Goal: Information Seeking & Learning: Learn about a topic

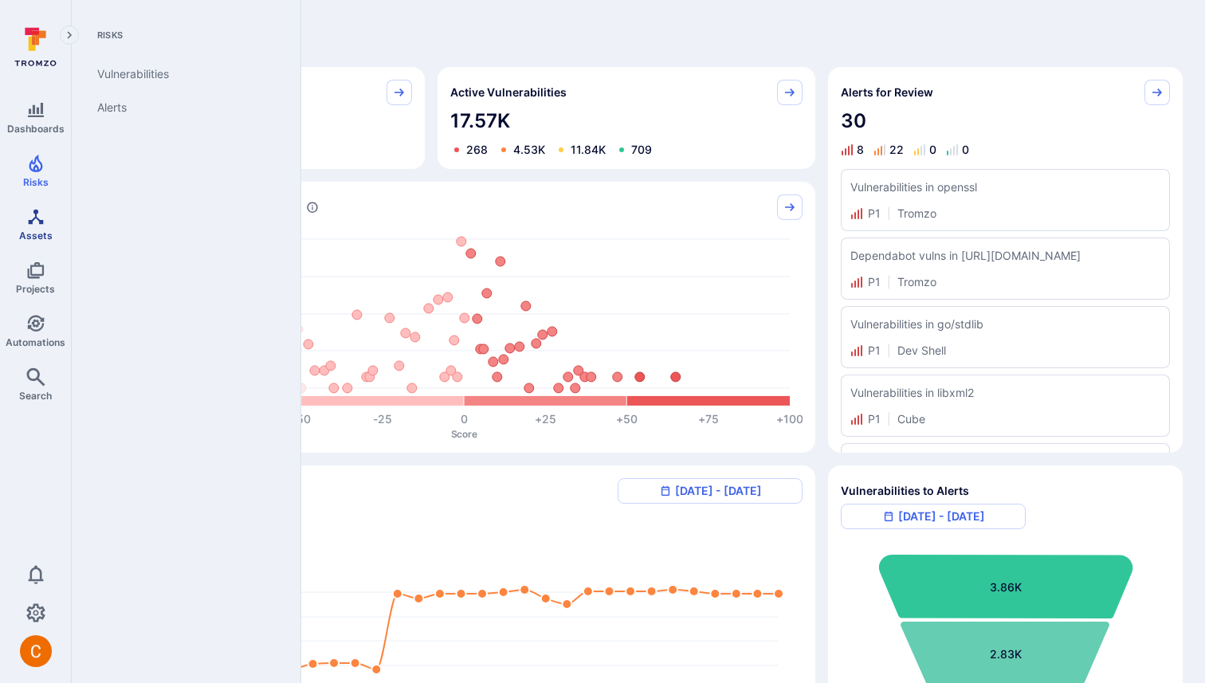
click at [36, 220] on icon "Assets" at bounding box center [35, 216] width 19 height 19
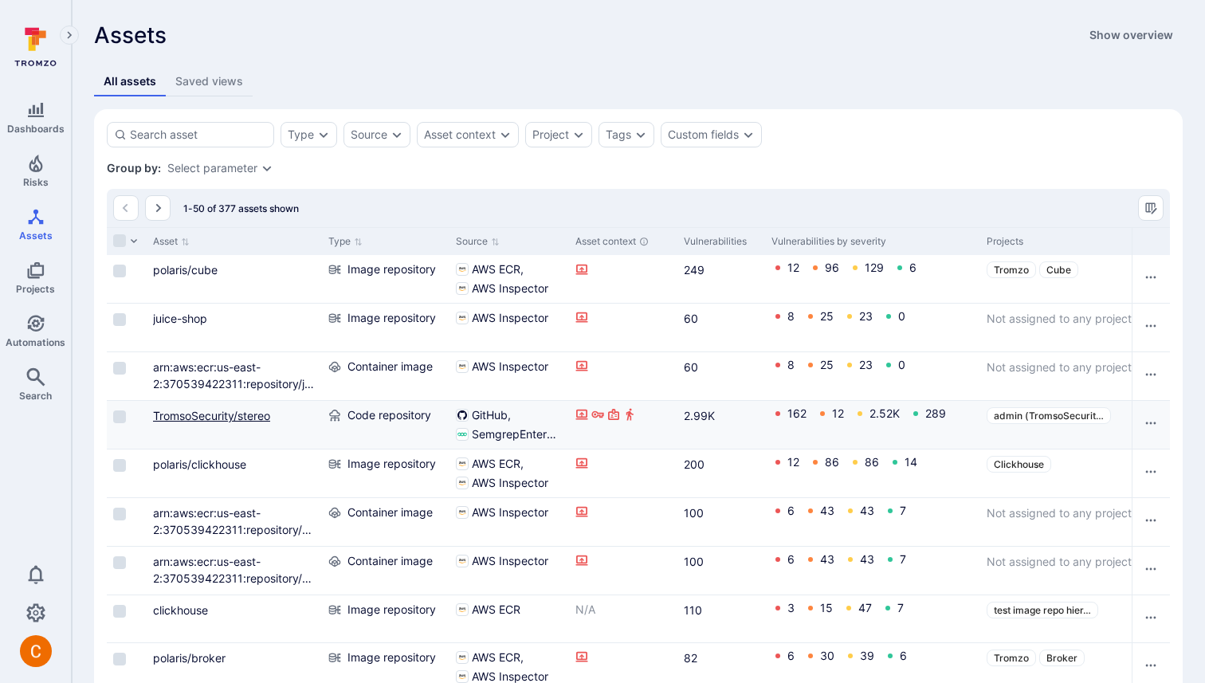
click at [226, 415] on link "TromsoSecurity/stereo" at bounding box center [211, 416] width 117 height 14
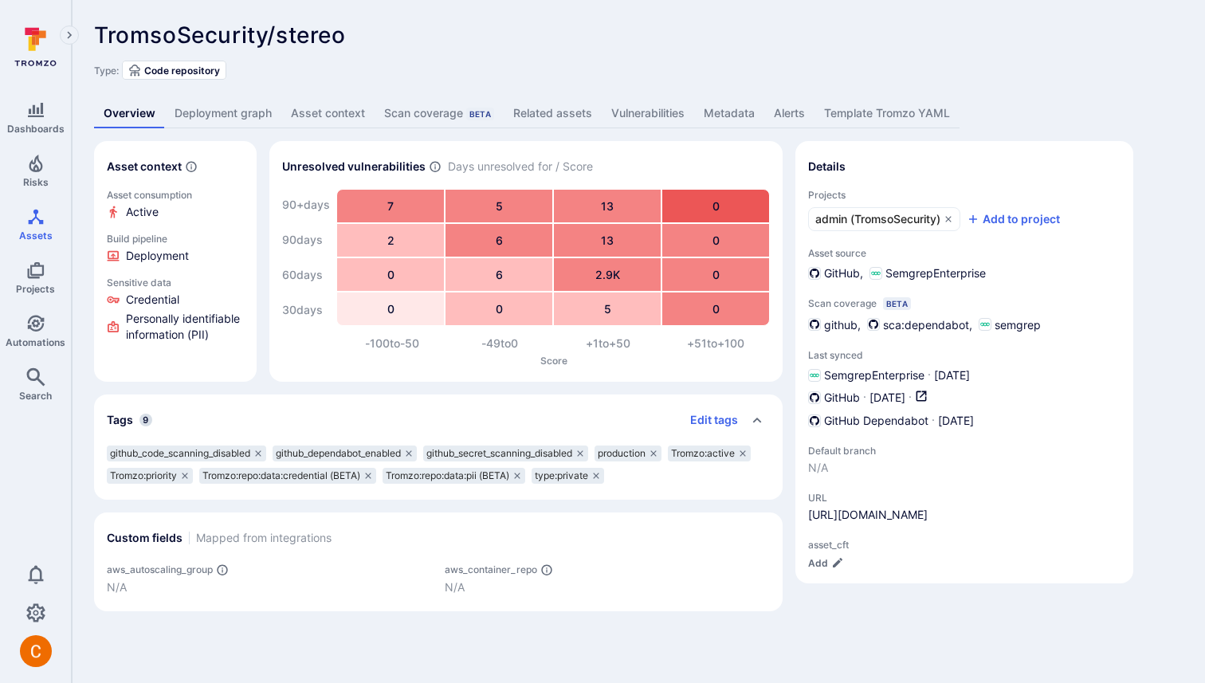
click at [213, 108] on link "Deployment graph" at bounding box center [223, 113] width 116 height 29
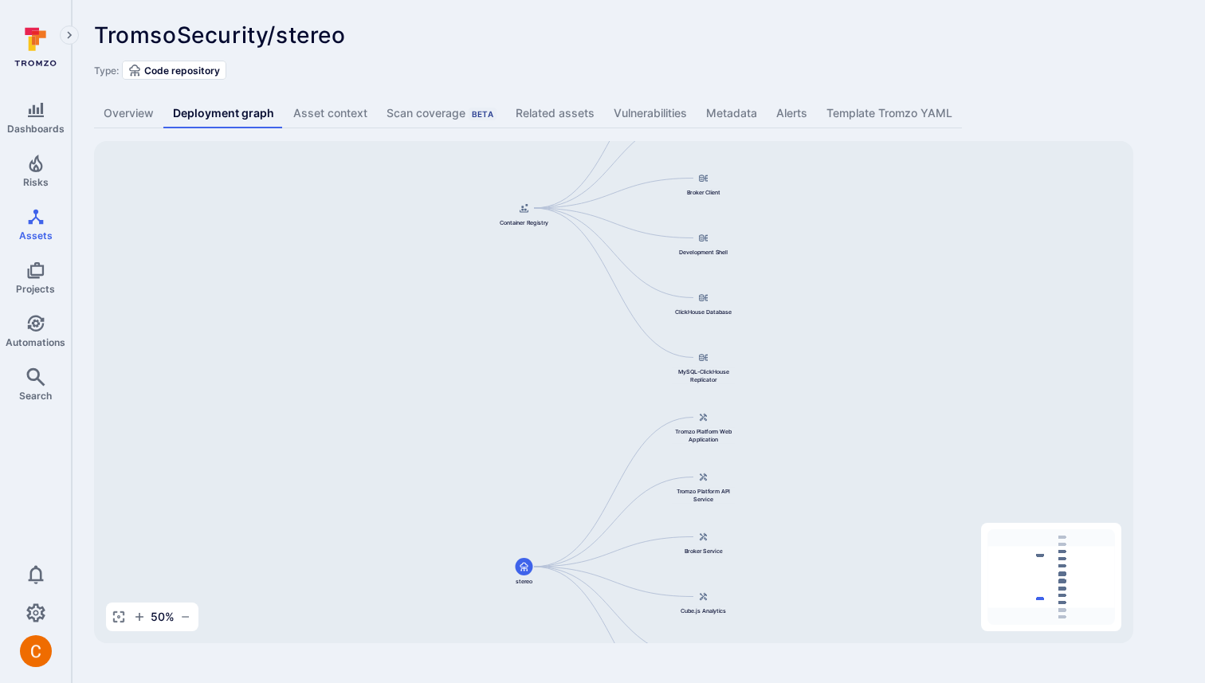
click at [108, 106] on link "Overview" at bounding box center [128, 113] width 69 height 29
click at [26, 221] on icon "Assets" at bounding box center [35, 216] width 19 height 19
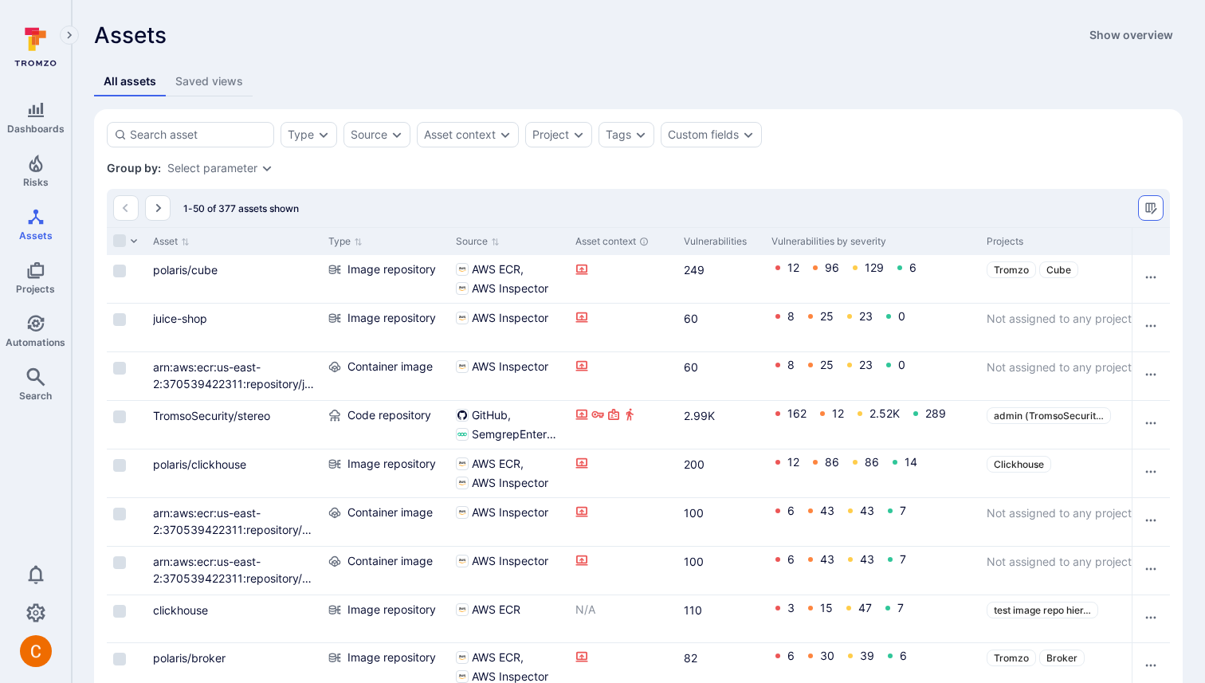
click at [1157, 208] on button "Manage columns" at bounding box center [1151, 208] width 26 height 26
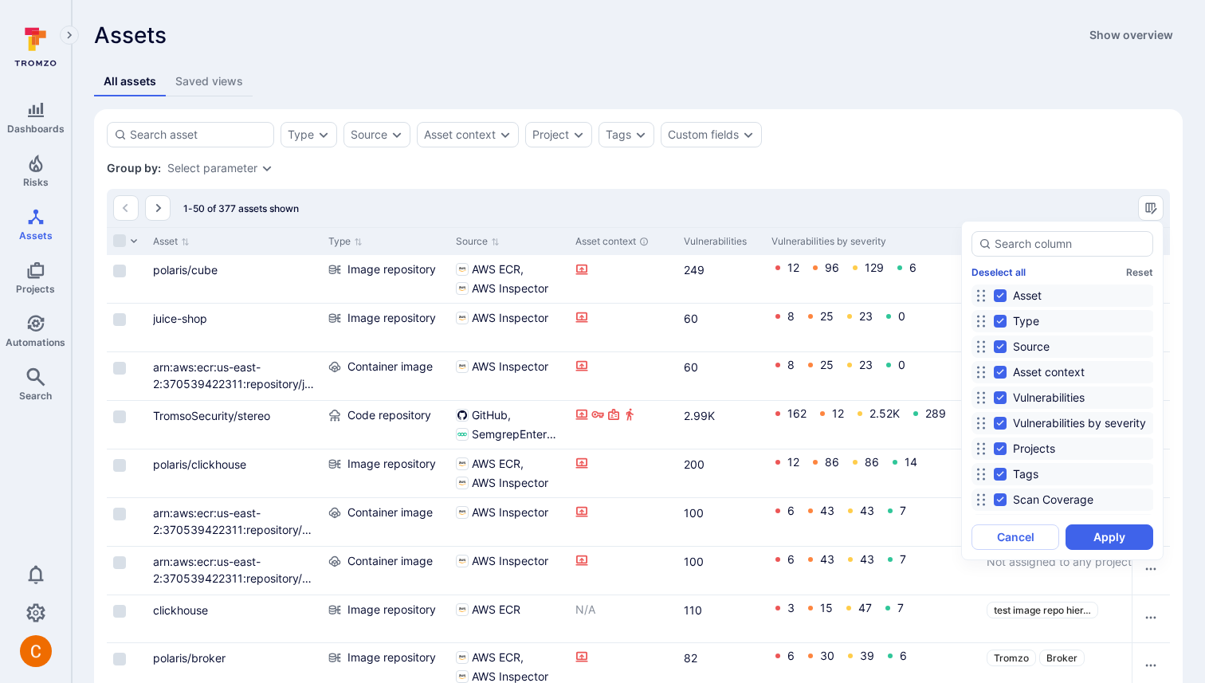
click at [1016, 269] on button "Deselect all" at bounding box center [998, 272] width 54 height 12
checkbox input "false"
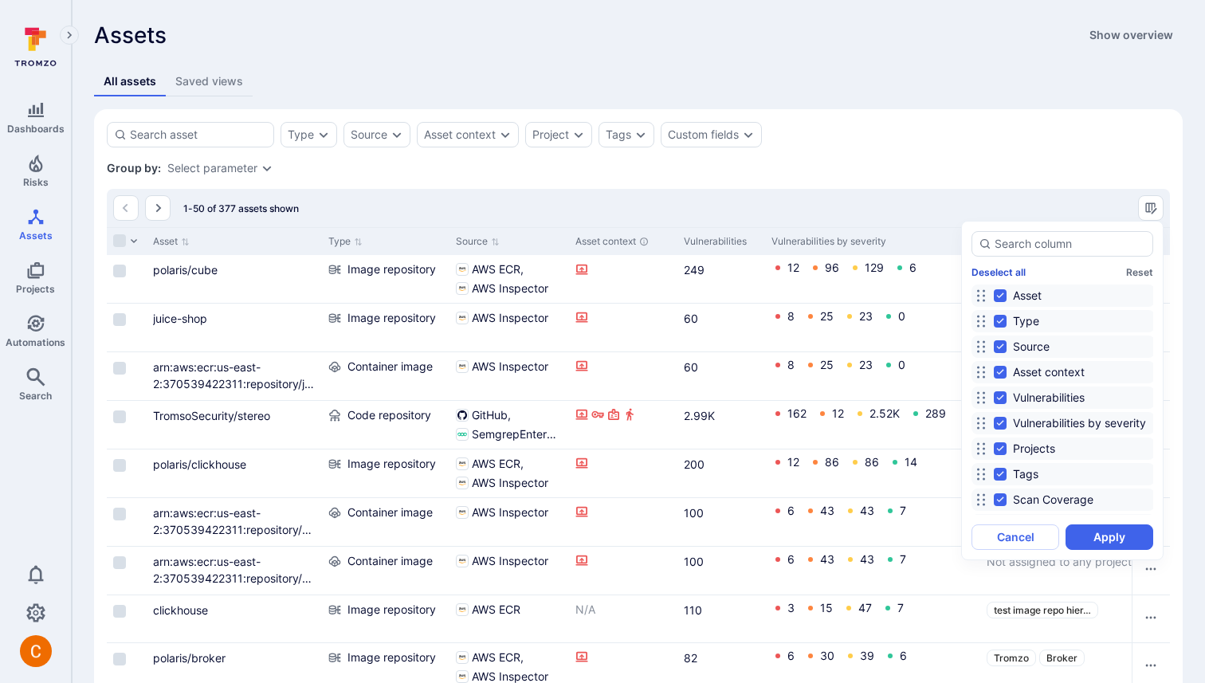
checkbox input "false"
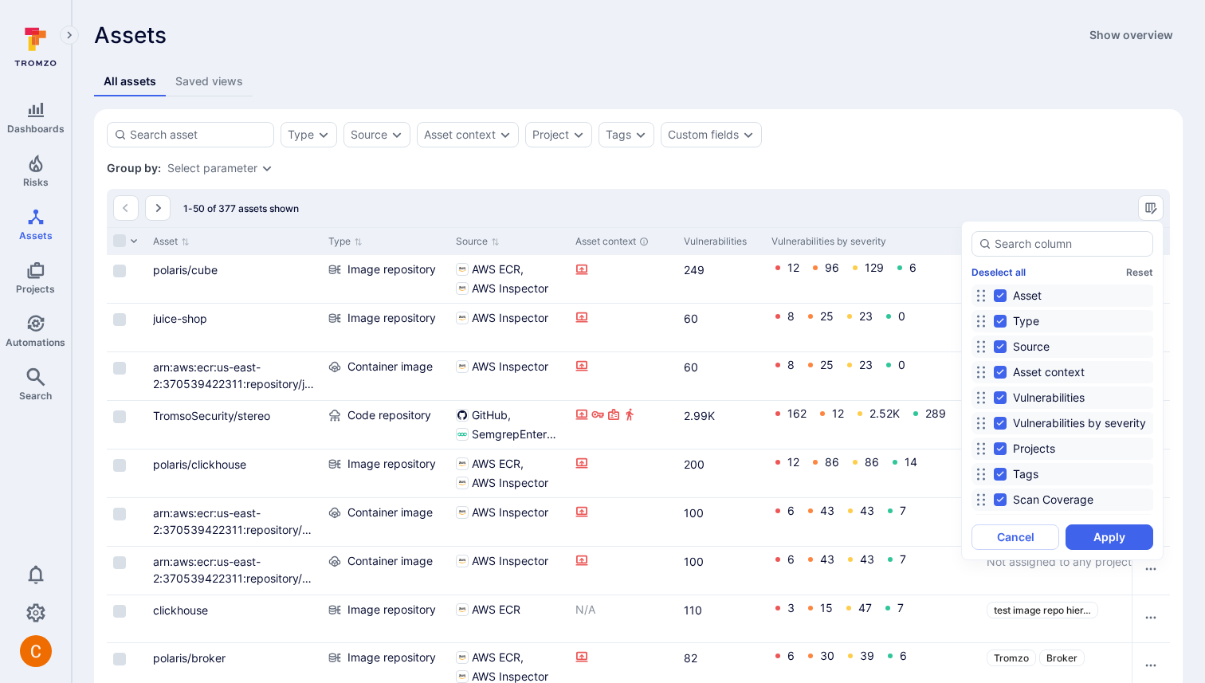
checkbox input "false"
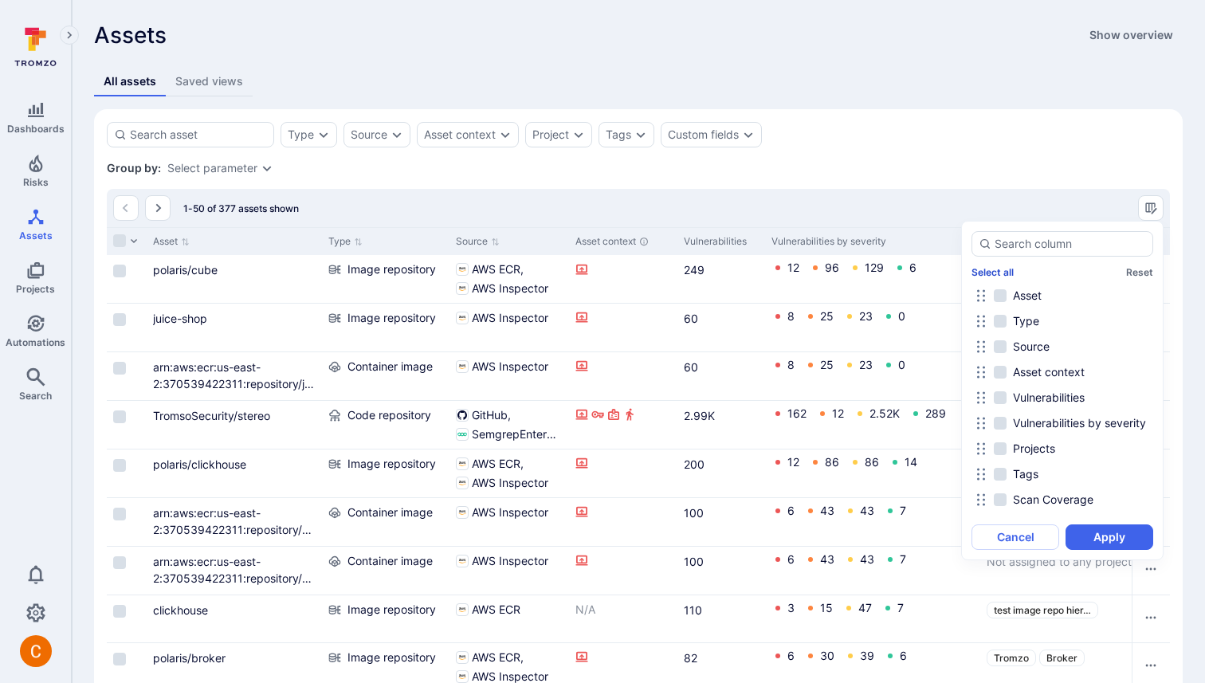
click at [1003, 271] on button "Select all" at bounding box center [992, 272] width 42 height 12
checkbox input "true"
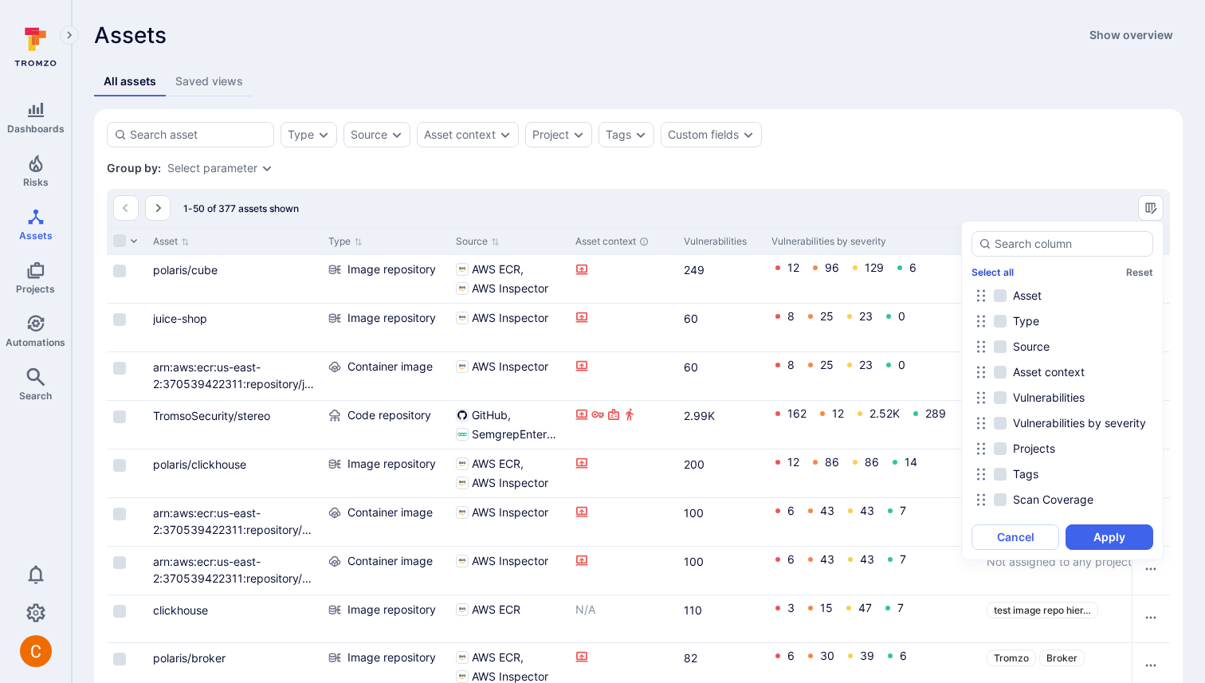
checkbox input "true"
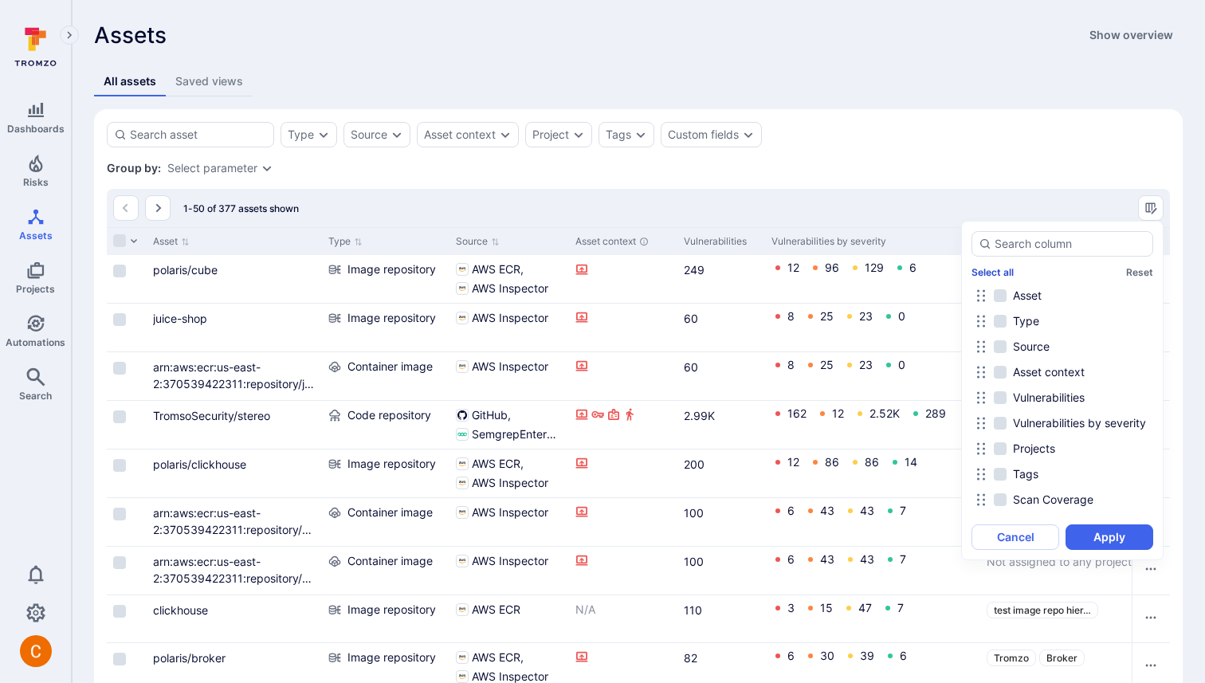
checkbox input "true"
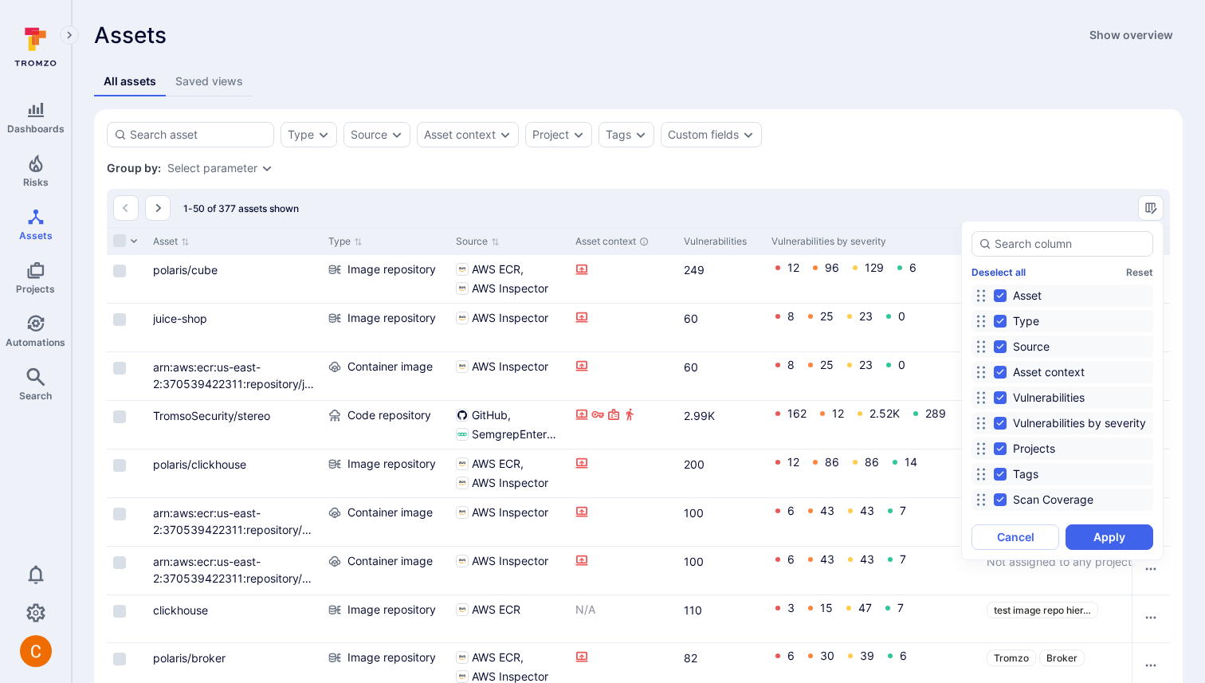
click at [1018, 267] on button "Deselect all" at bounding box center [998, 272] width 54 height 12
checkbox input "false"
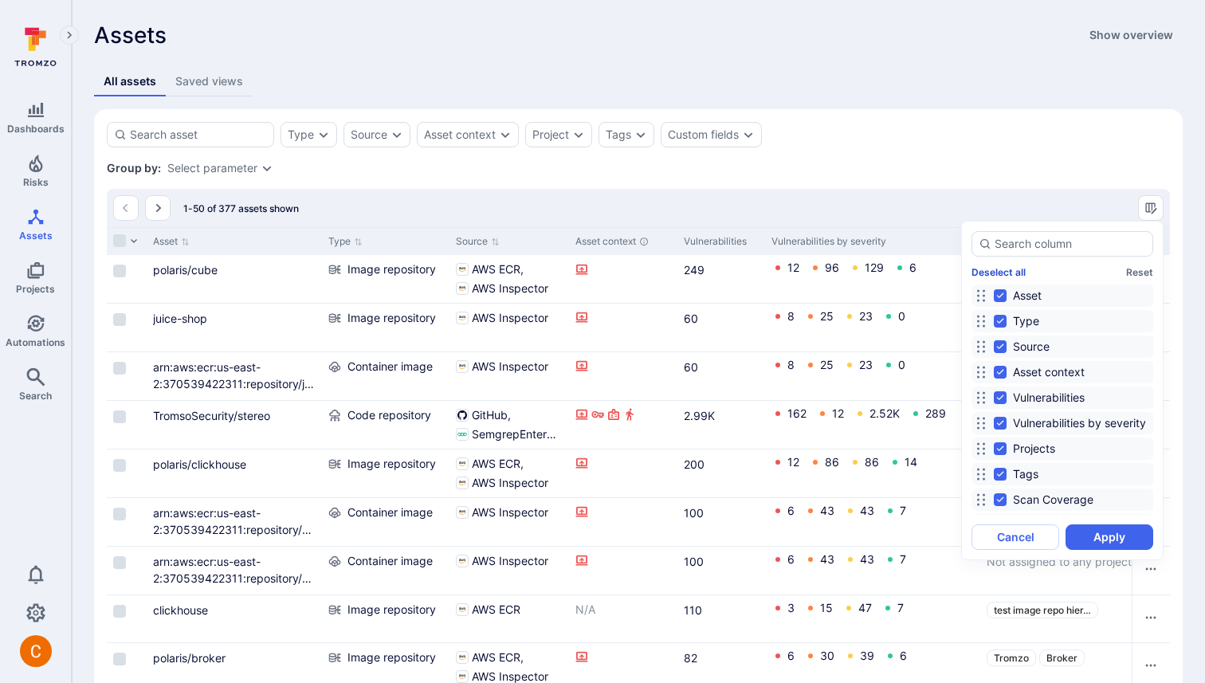
checkbox input "false"
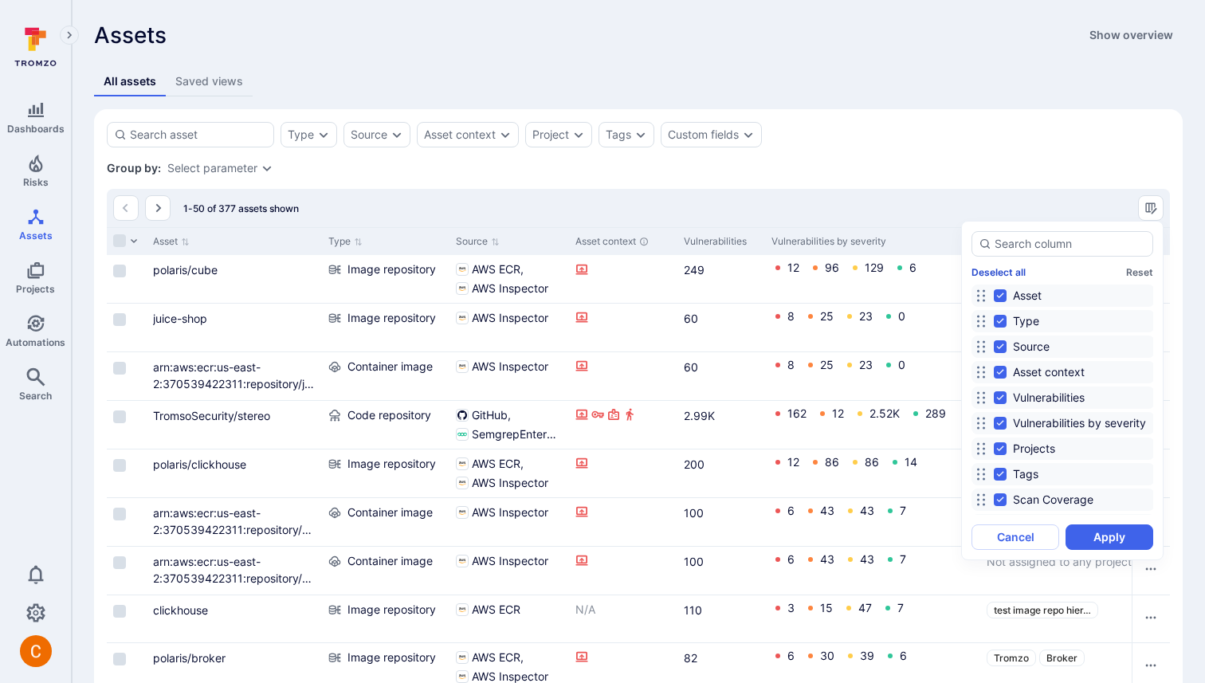
checkbox input "false"
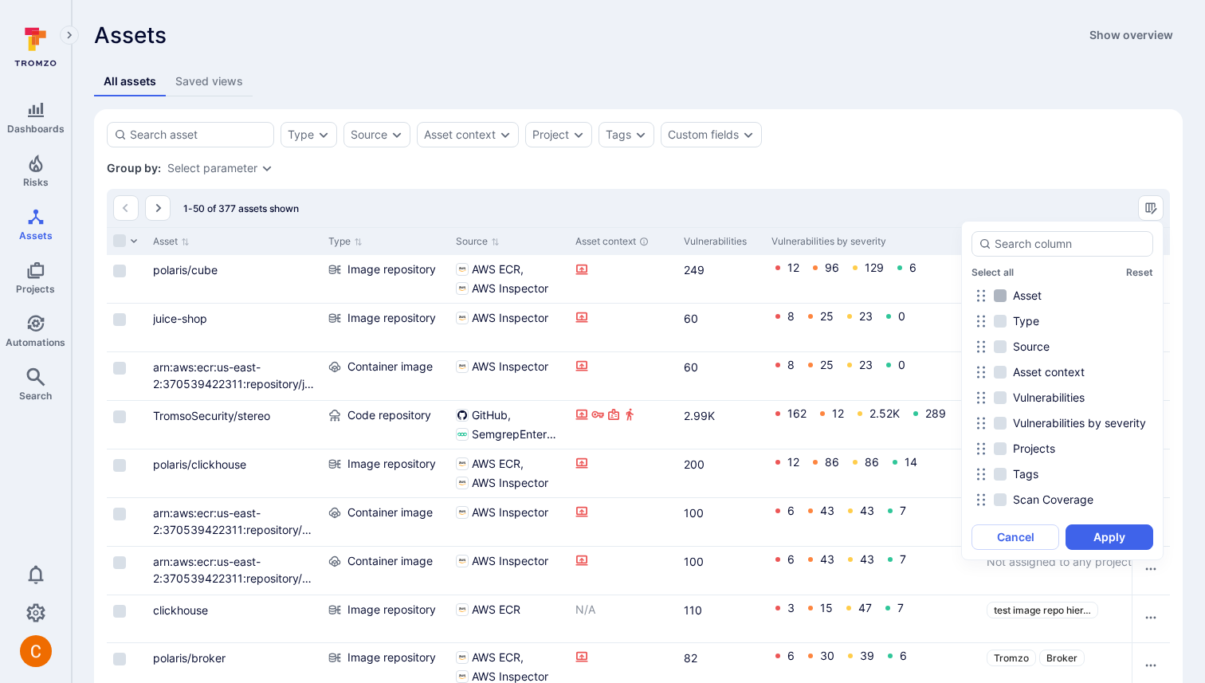
click at [1003, 297] on input "Asset" at bounding box center [1000, 295] width 13 height 13
checkbox input "true"
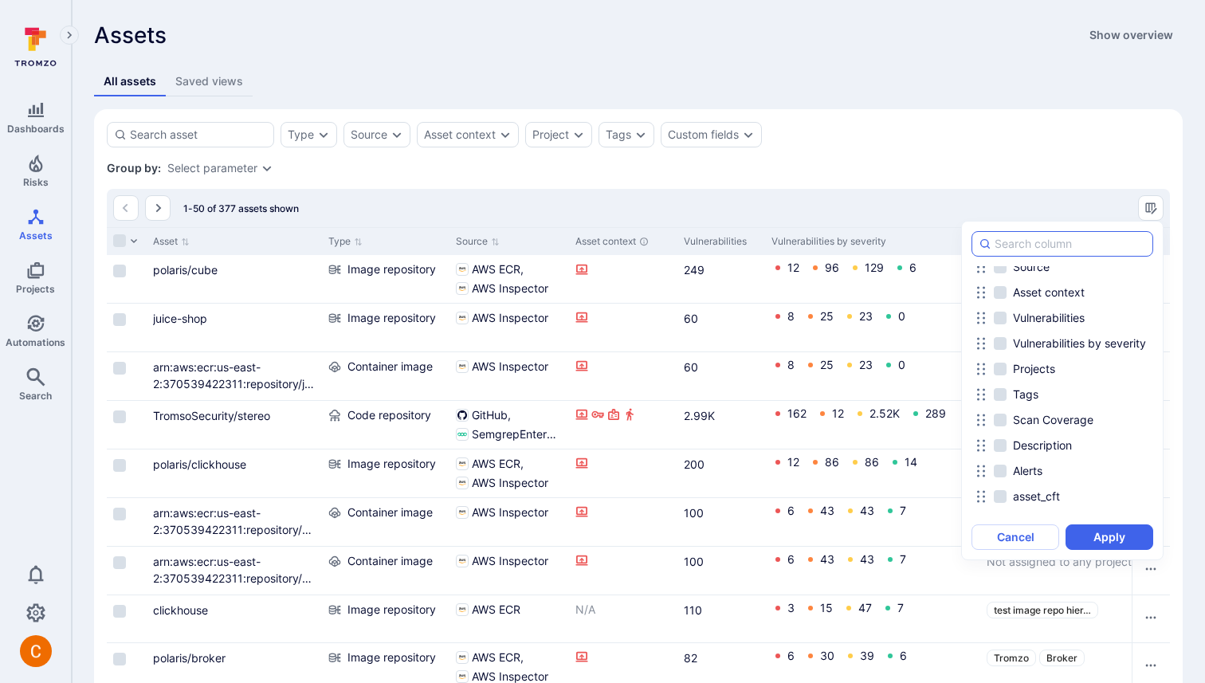
click at [1035, 245] on input at bounding box center [1070, 244] width 151 height 16
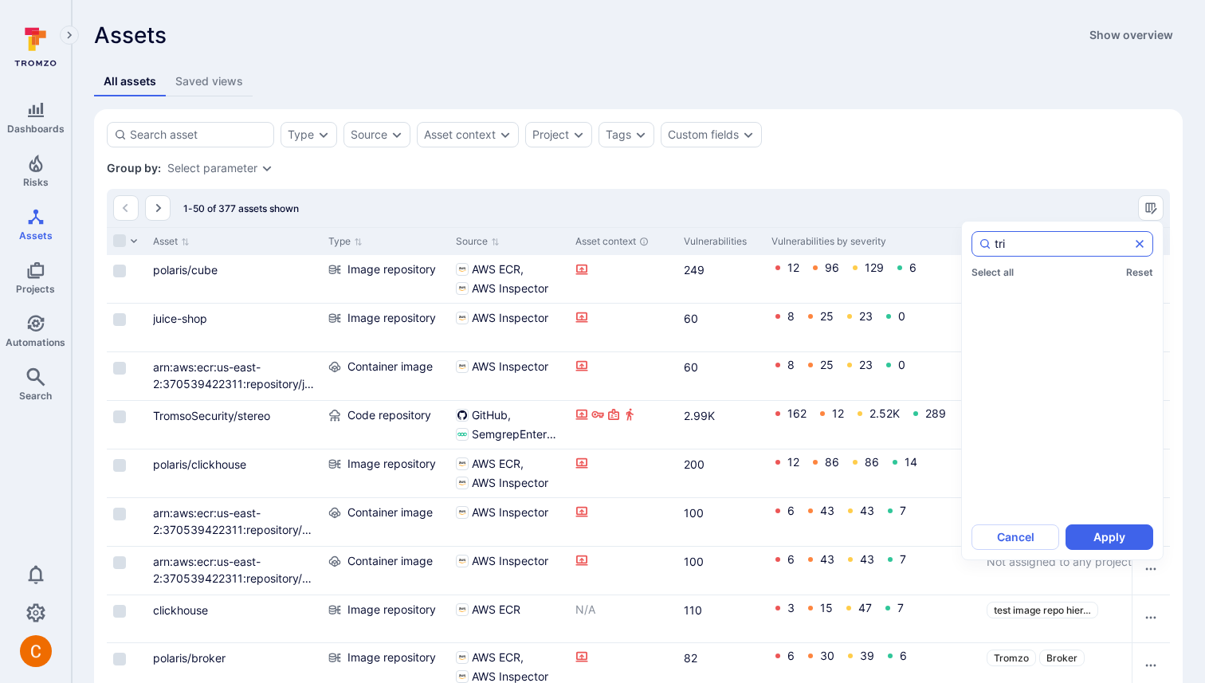
type input "tria"
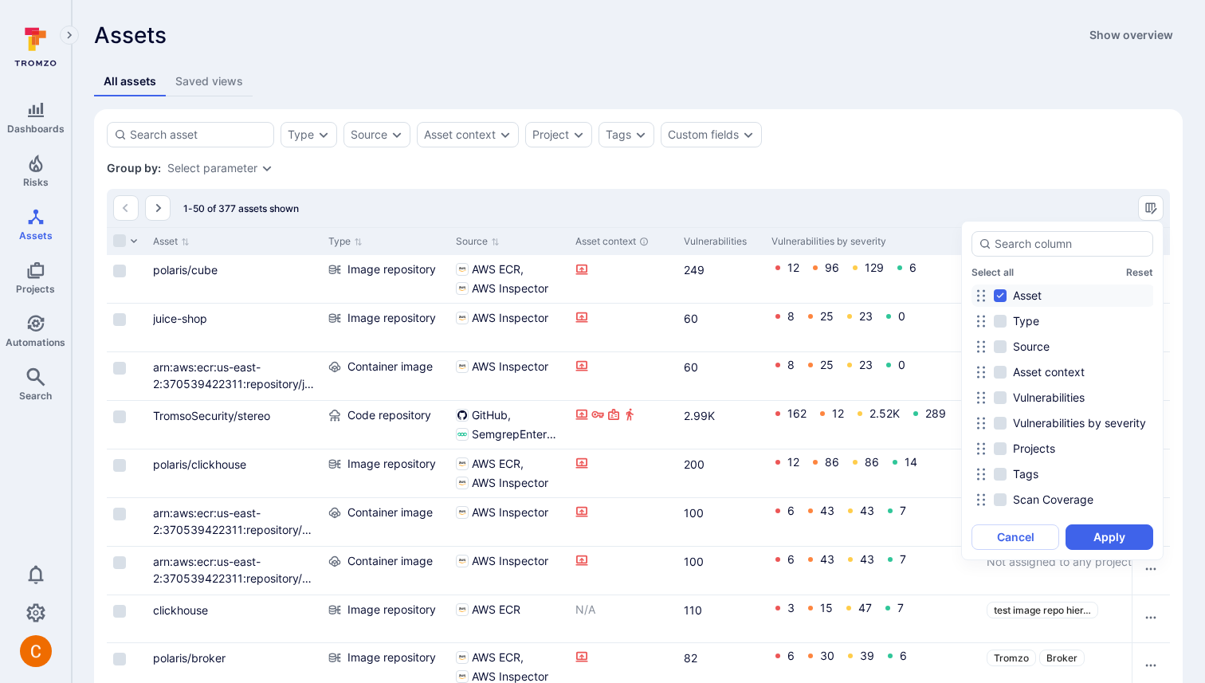
click at [405, 167] on div at bounding box center [602, 341] width 1205 height 683
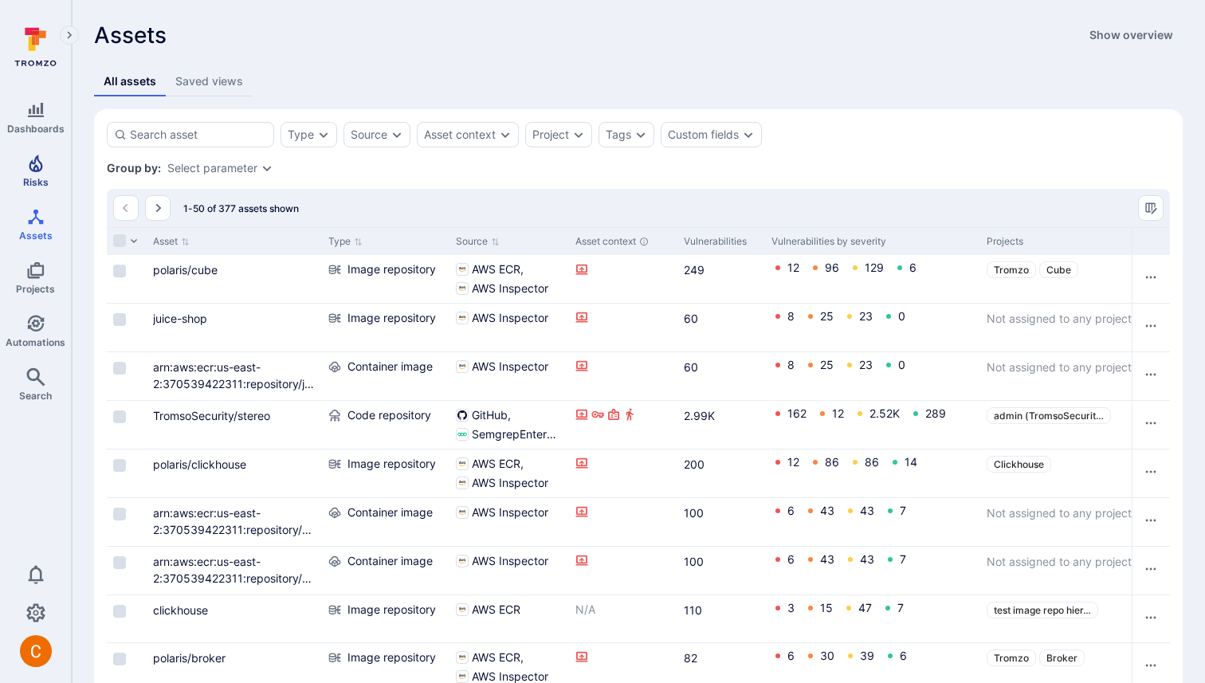
click at [40, 175] on link "Risks" at bounding box center [35, 170] width 71 height 47
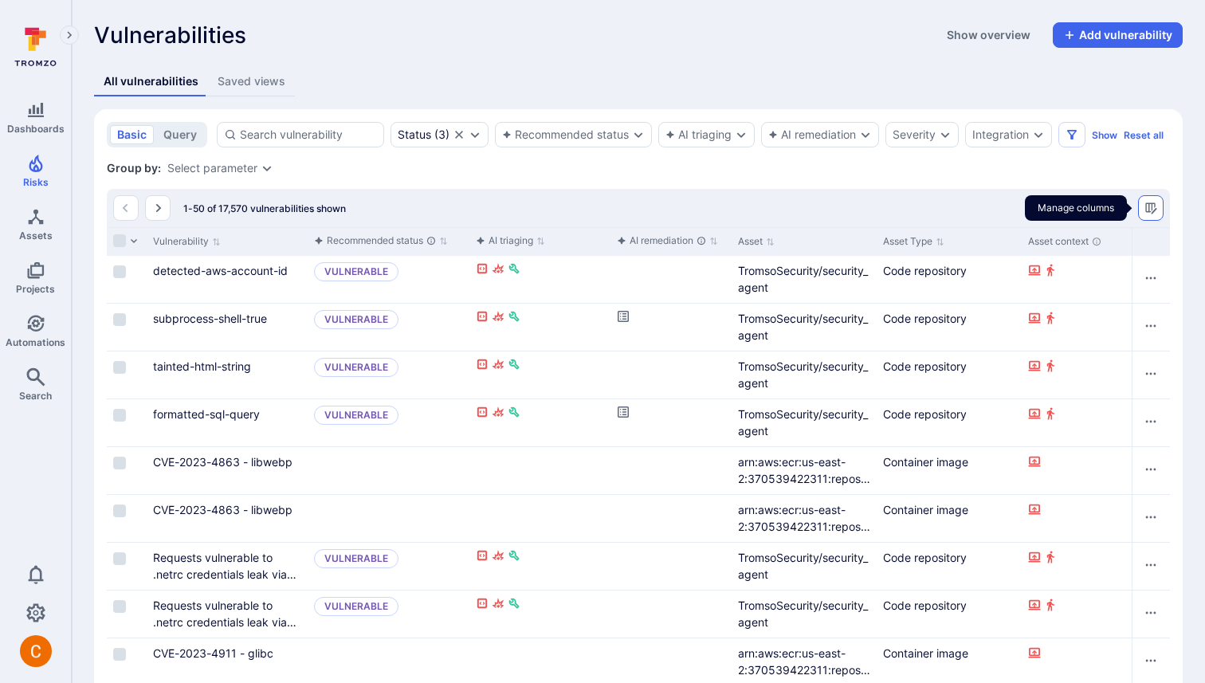
click at [1151, 202] on icon "Manage columns" at bounding box center [1150, 208] width 13 height 13
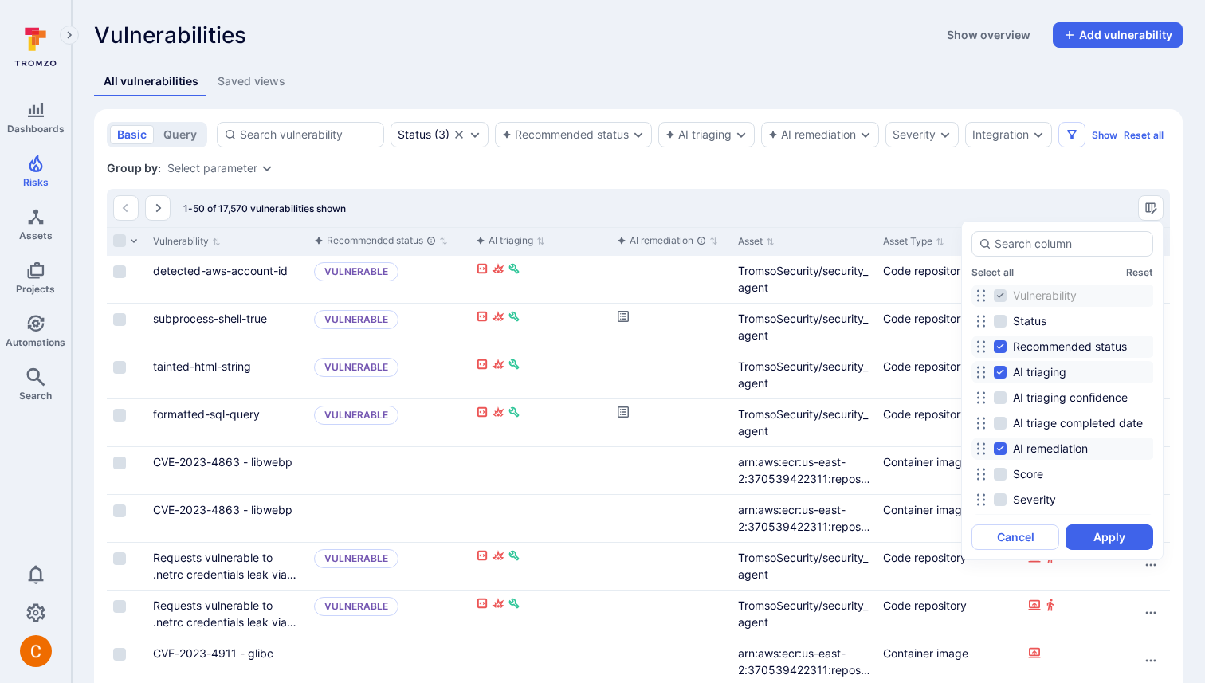
drag, startPoint x: 1001, startPoint y: 272, endPoint x: 845, endPoint y: 194, distance: 174.6
click at [845, 194] on div "Select all Reset Vulnerability Status Recommended status AI triaging AI triagin…" at bounding box center [602, 341] width 1205 height 683
click at [845, 194] on div at bounding box center [602, 341] width 1205 height 683
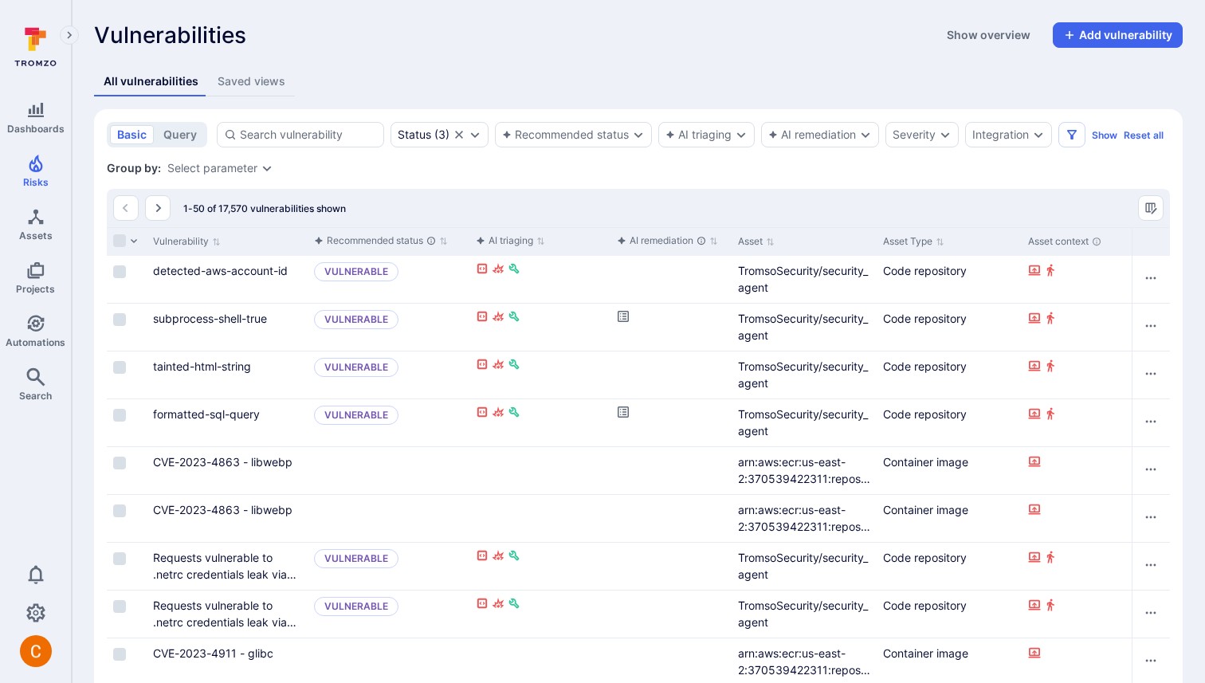
click at [853, 194] on div "Select all Reset Vulnerability Status Recommended status AI triaging AI triagin…" at bounding box center [602, 341] width 1205 height 683
click at [200, 318] on link "subprocess-shell-true" at bounding box center [210, 319] width 114 height 14
click at [184, 366] on link "tainted-html-string" at bounding box center [202, 366] width 98 height 14
click at [172, 415] on link "formatted-sql-query" at bounding box center [206, 414] width 107 height 14
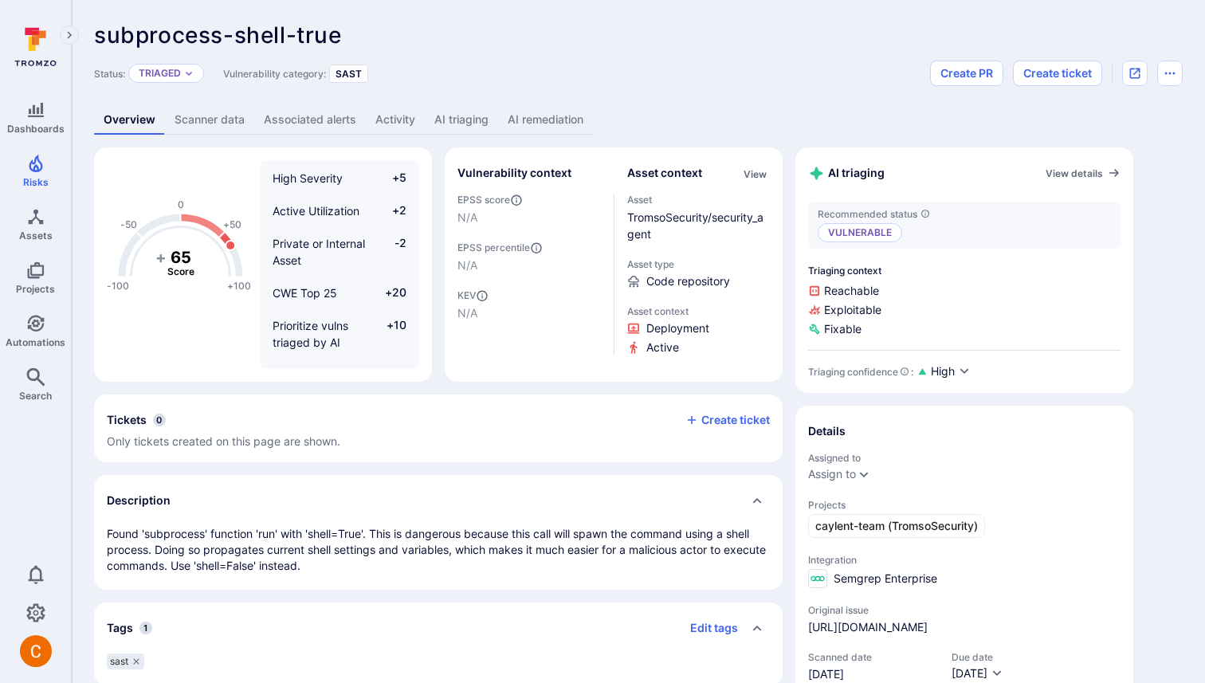
click at [445, 122] on link "AI triaging" at bounding box center [461, 119] width 73 height 29
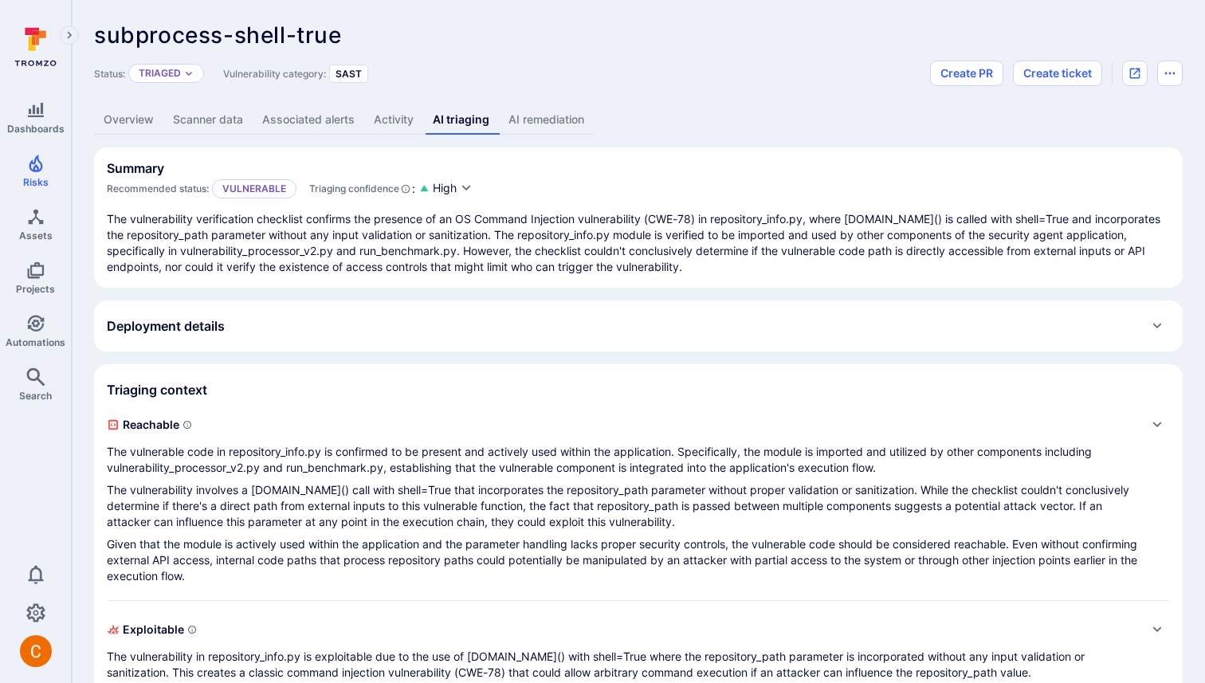
click at [249, 338] on div "Deployment details" at bounding box center [638, 326] width 1063 height 26
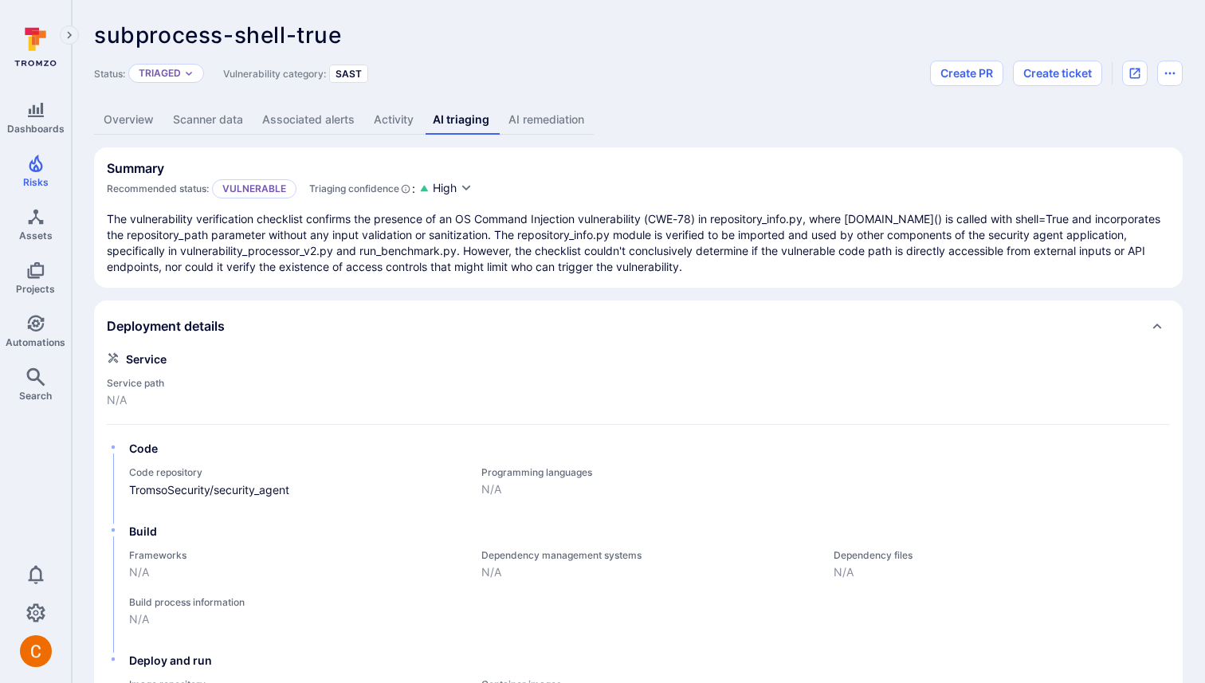
click at [253, 326] on div "Deployment details" at bounding box center [638, 326] width 1063 height 26
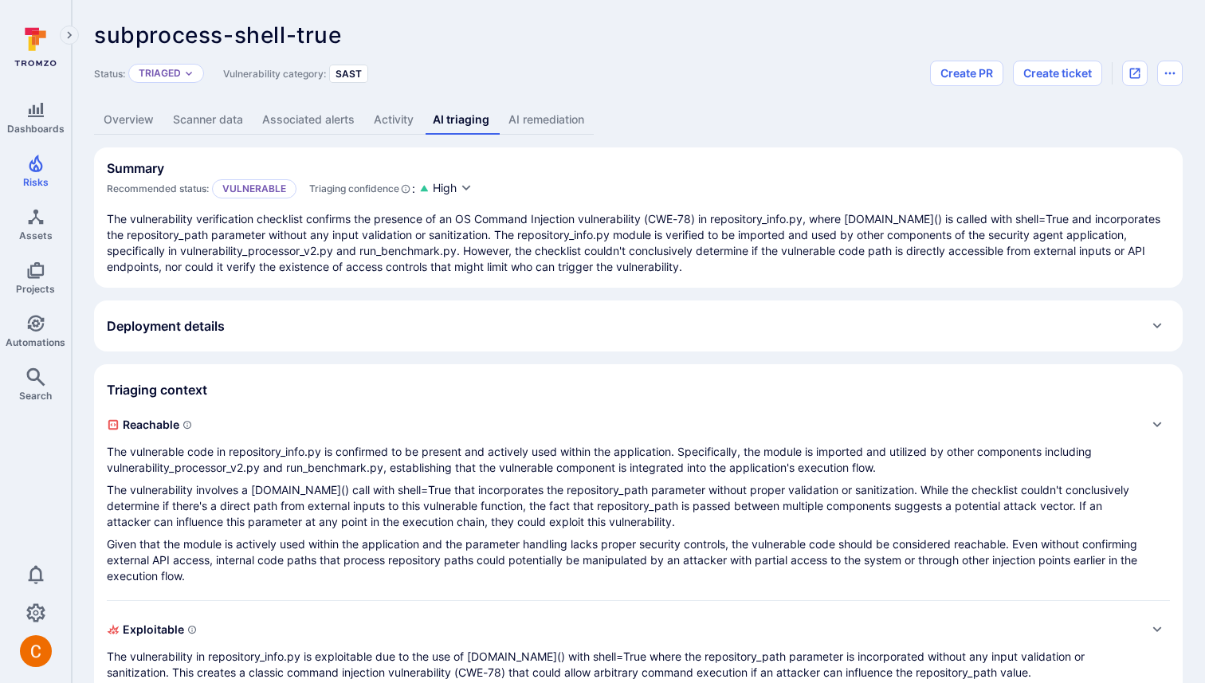
click at [338, 248] on p "The vulnerability verification checklist confirms the presence of an OS Command…" at bounding box center [638, 243] width 1063 height 64
click at [111, 124] on link "Overview" at bounding box center [128, 119] width 69 height 29
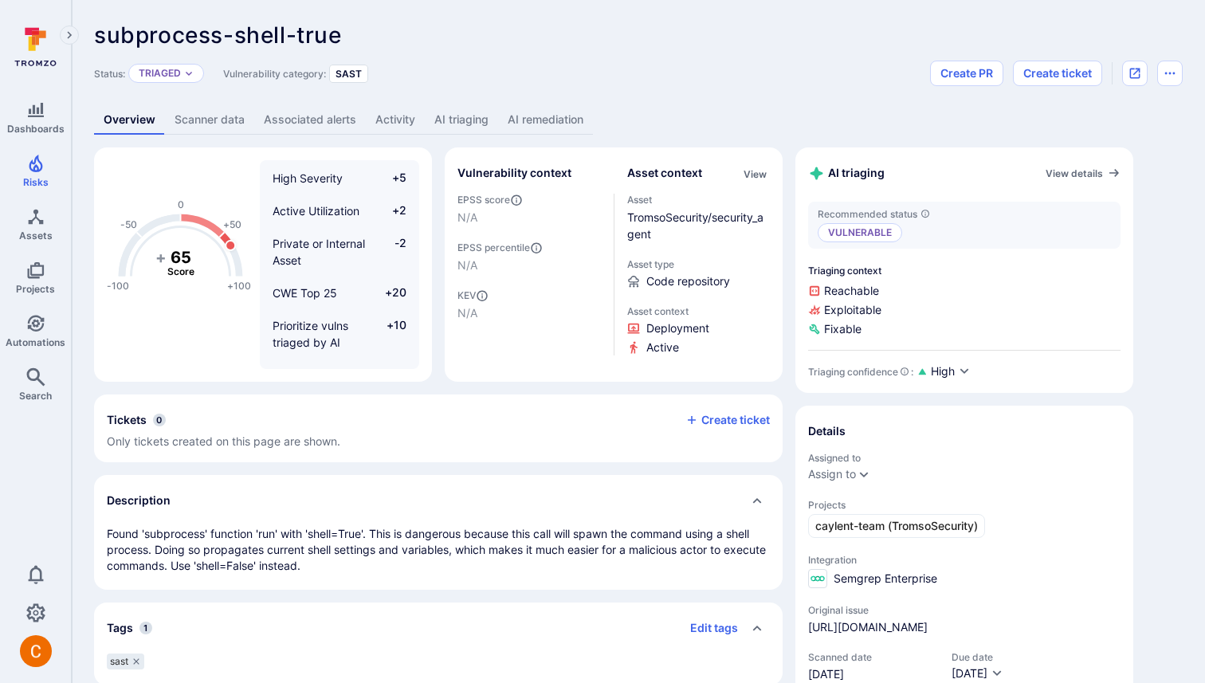
click at [469, 121] on link "AI triaging" at bounding box center [461, 119] width 73 height 29
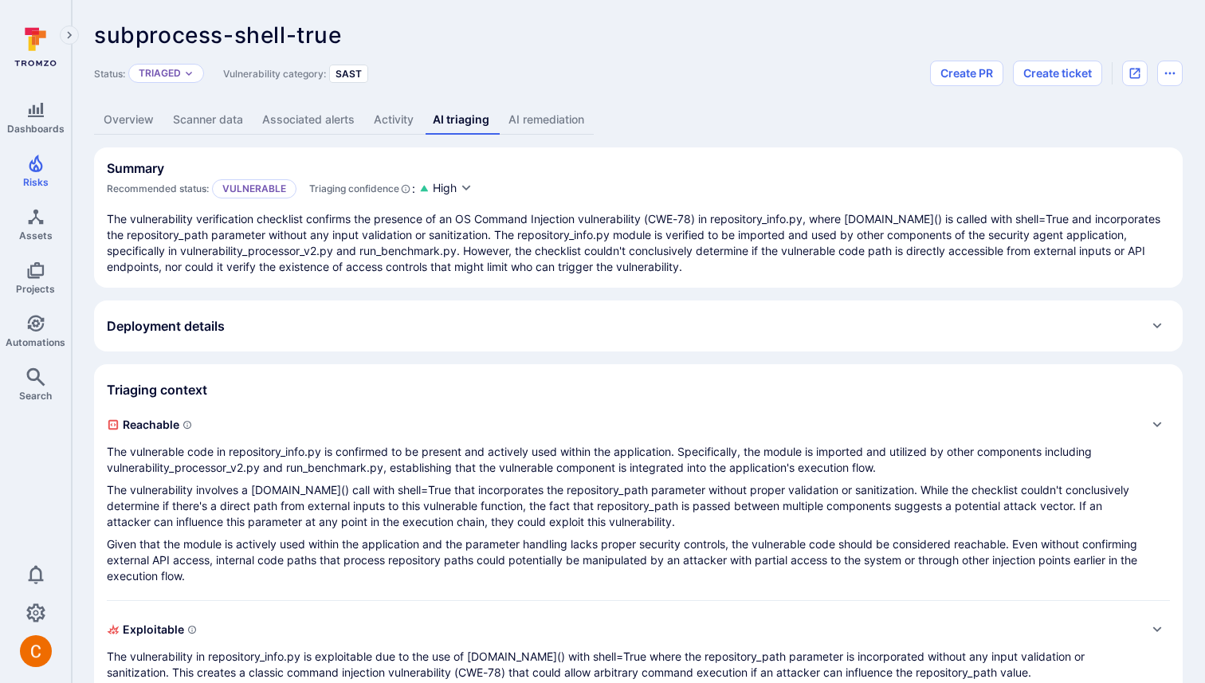
click at [656, 124] on div "Overview Scanner data Associated alerts Activity AI triaging AI remediation" at bounding box center [638, 119] width 1089 height 29
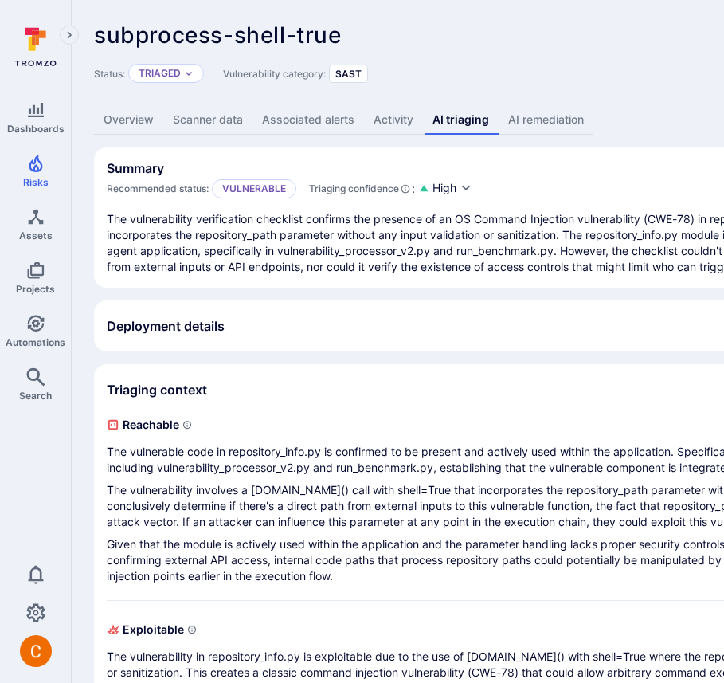
click at [382, 34] on div "subprocess-shell-true ... Show more" at bounding box center [495, 35] width 803 height 26
